Goal: Information Seeking & Learning: Learn about a topic

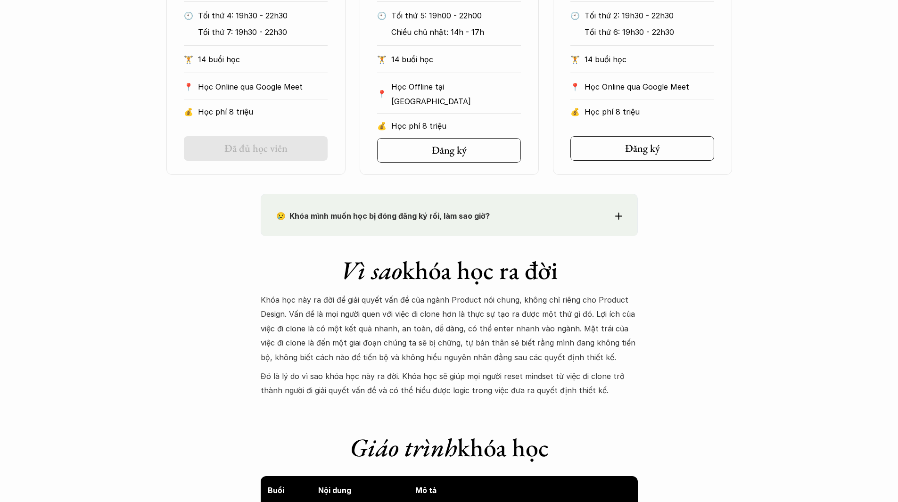
scroll to position [660, 0]
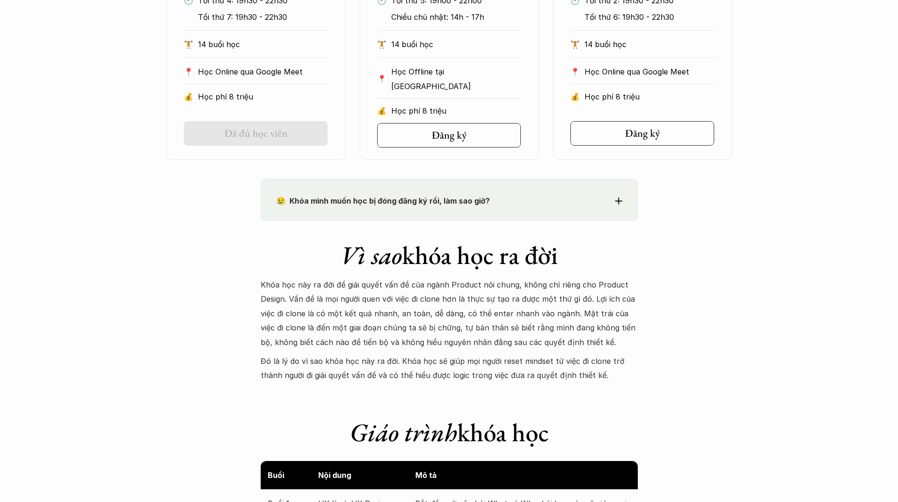
click at [597, 199] on div "😢 Khóa mình muốn học bị đóng đăng ký rồi, làm sao giờ?" at bounding box center [449, 201] width 346 height 14
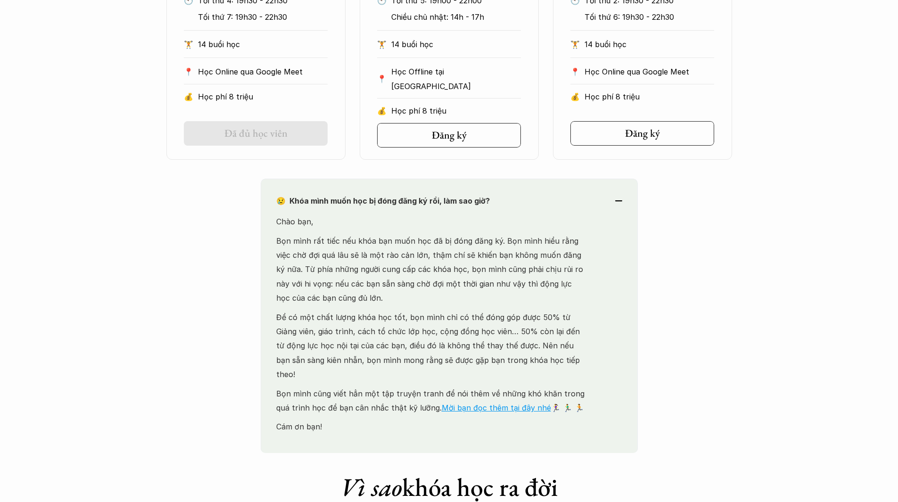
click at [597, 199] on div "😢 Khóa mình muốn học bị đóng đăng ký rồi, làm sao giờ?" at bounding box center [449, 201] width 346 height 14
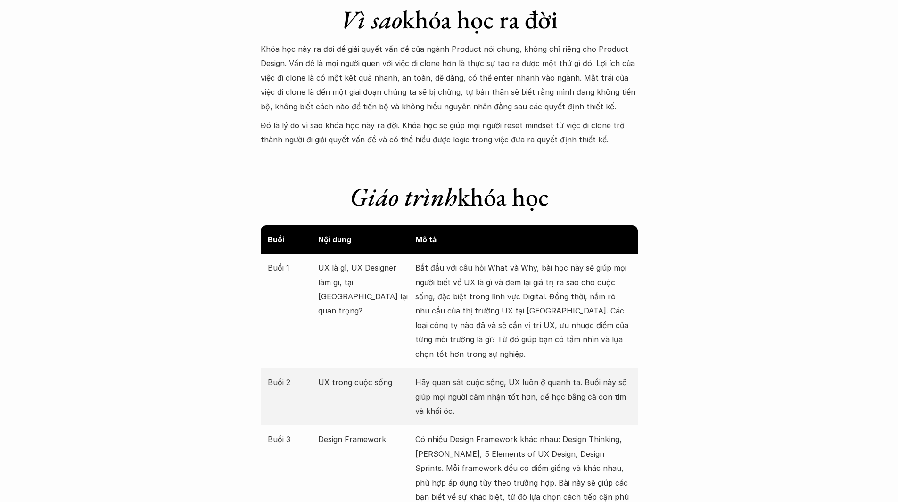
scroll to position [1037, 0]
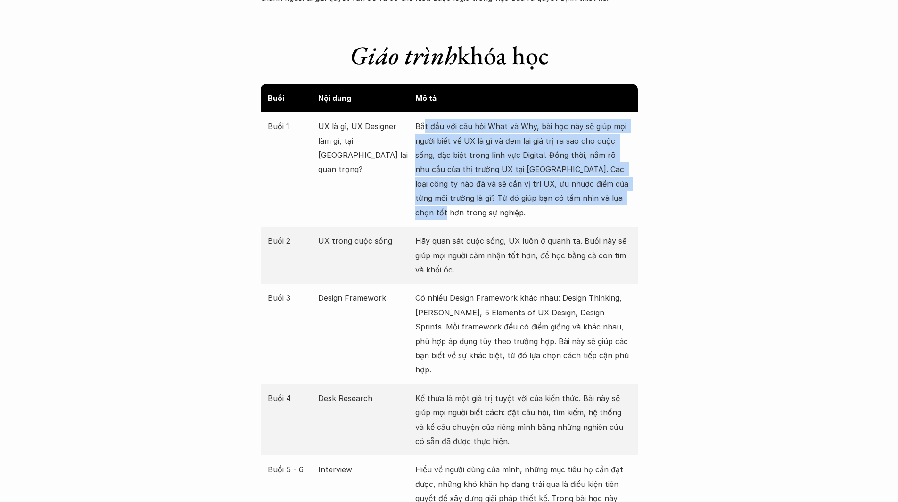
drag, startPoint x: 425, startPoint y: 128, endPoint x: 612, endPoint y: 202, distance: 200.9
click at [612, 202] on p "Bắt đầu với câu hỏi What và Why, bài học này sẽ giúp mọi người biết về UX là gì…" at bounding box center [523, 169] width 216 height 100
drag, startPoint x: 514, startPoint y: 208, endPoint x: 414, endPoint y: 124, distance: 130.9
click at [414, 124] on div "Buổi 1 UX là gì, UX Designer làm gì, tại [GEOGRAPHIC_DATA] lại quan trọng? Bắt …" at bounding box center [449, 169] width 377 height 115
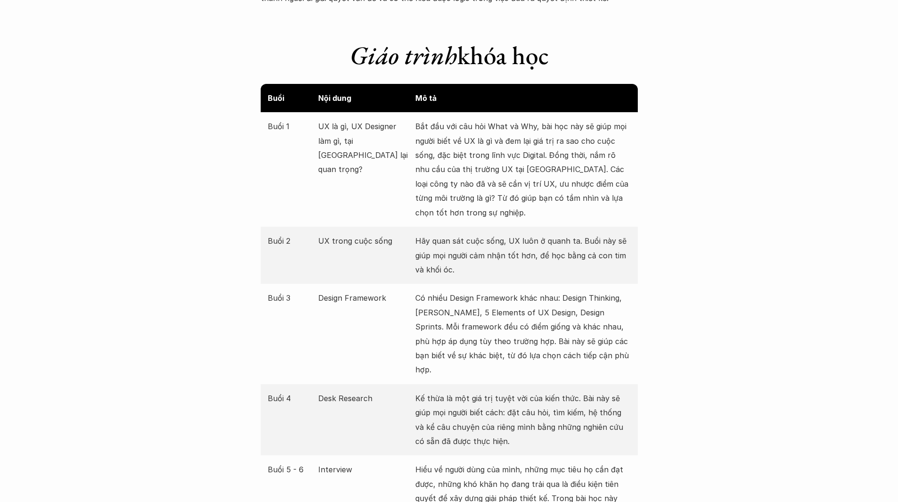
click at [522, 246] on p "Hãy quan sát cuộc sống, UX luôn ở quanh ta. Buổi này sẽ giúp mọi người cảm nhận…" at bounding box center [523, 255] width 216 height 43
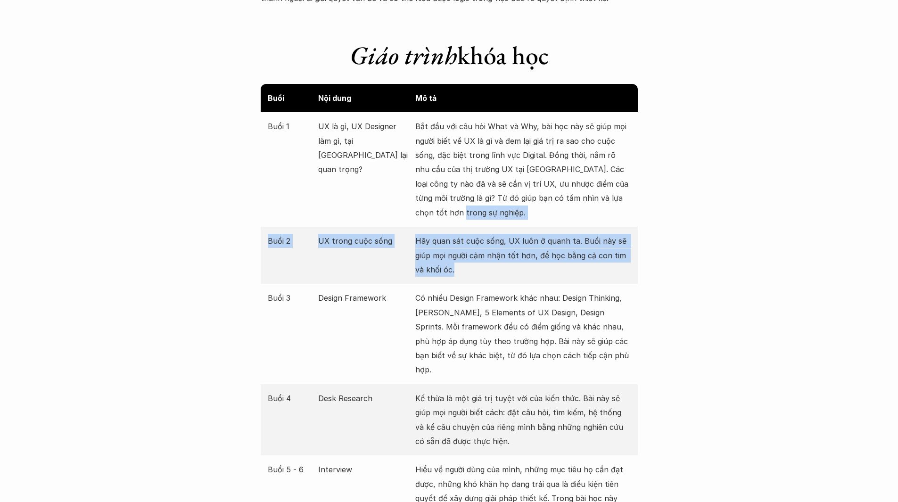
drag, startPoint x: 471, startPoint y: 265, endPoint x: 398, endPoint y: 204, distance: 95.1
click at [397, 211] on div "Buổi Nội dung Mô tả Buổi 1 UX là gì, UX Designer làm gì, tại [GEOGRAPHIC_DATA] …" at bounding box center [449, 477] width 377 height 787
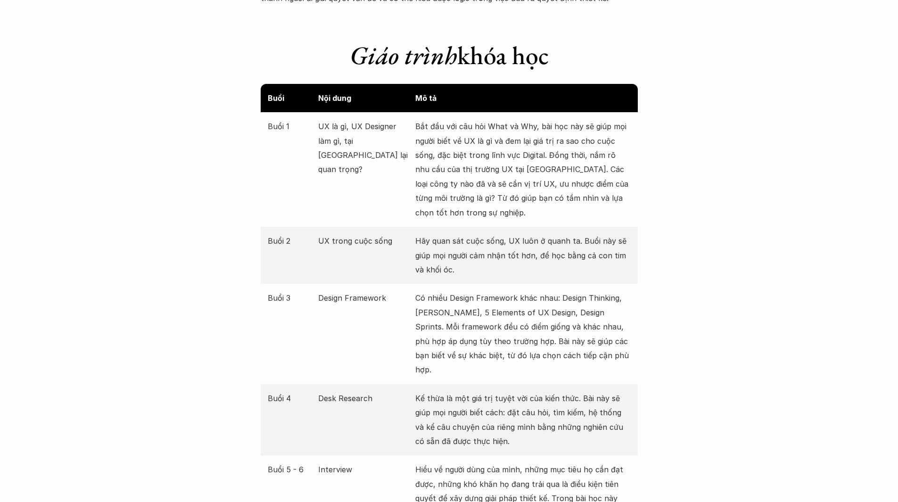
click at [449, 156] on p "Bắt đầu với câu hỏi What và Why, bài học này sẽ giúp mọi người biết về UX là gì…" at bounding box center [523, 169] width 216 height 100
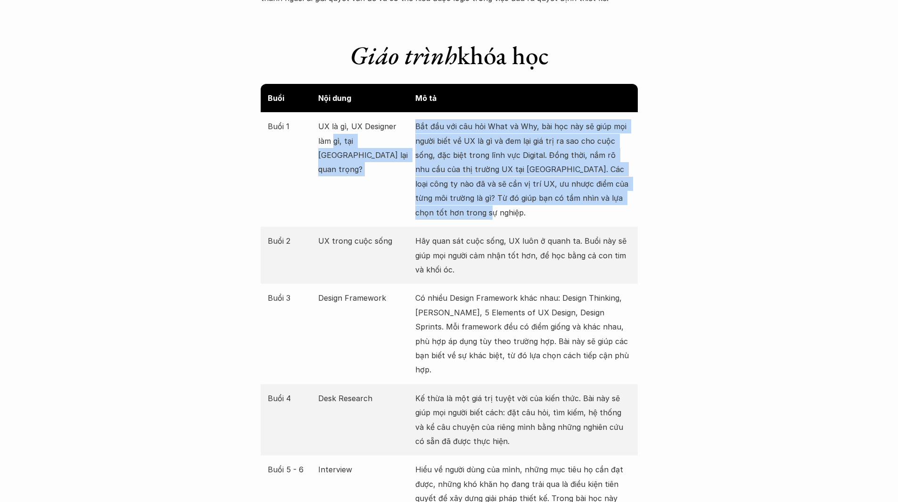
drag, startPoint x: 416, startPoint y: 129, endPoint x: 494, endPoint y: 214, distance: 115.2
click at [494, 214] on div "Buổi 1 UX là gì, UX Designer làm gì, tại [GEOGRAPHIC_DATA] lại quan trọng? Bắt …" at bounding box center [449, 169] width 377 height 115
click at [494, 214] on p "Bắt đầu với câu hỏi What và Why, bài học này sẽ giúp mọi người biết về UX là gì…" at bounding box center [523, 169] width 216 height 100
drag, startPoint x: 476, startPoint y: 204, endPoint x: 415, endPoint y: 125, distance: 100.1
click at [415, 125] on div "Buổi 1 UX là gì, UX Designer làm gì, tại [GEOGRAPHIC_DATA] lại quan trọng? Bắt …" at bounding box center [449, 169] width 377 height 115
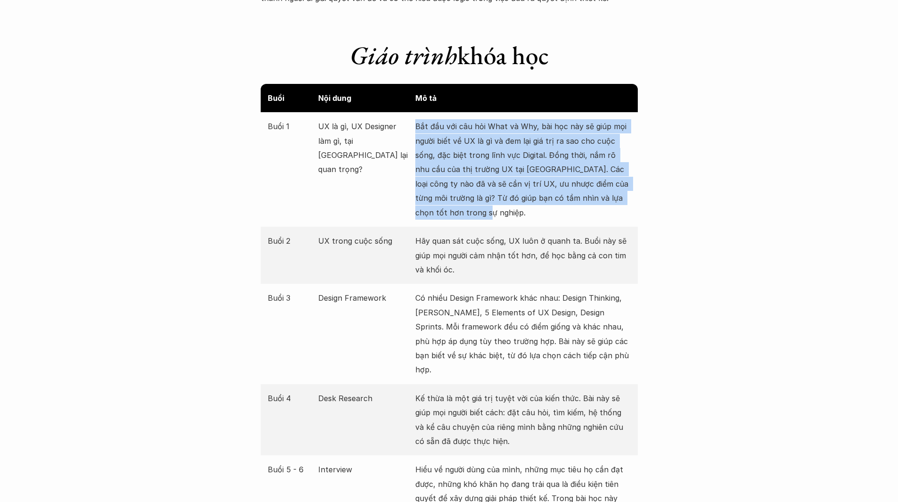
click at [429, 134] on p "Bắt đầu với câu hỏi What và Why, bài học này sẽ giúp mọi người biết về UX là gì…" at bounding box center [523, 169] width 216 height 100
